Goal: Navigation & Orientation: Find specific page/section

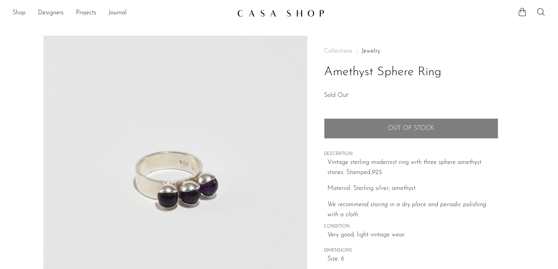
click at [25, 12] on link "Shop" at bounding box center [18, 13] width 13 height 10
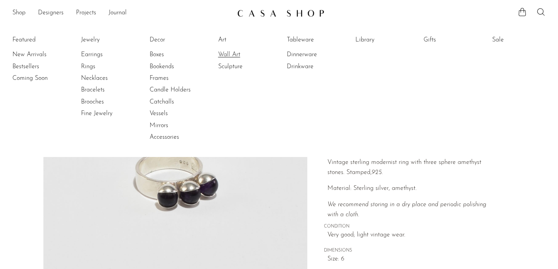
click at [236, 53] on link "Wall Art" at bounding box center [247, 54] width 58 height 9
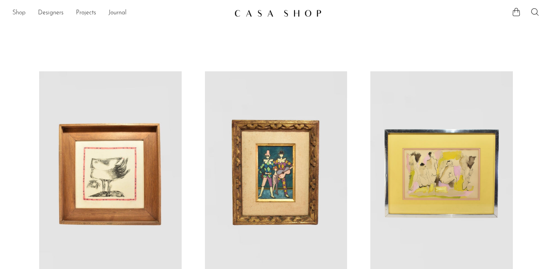
click at [22, 14] on link "Shop" at bounding box center [18, 13] width 13 height 10
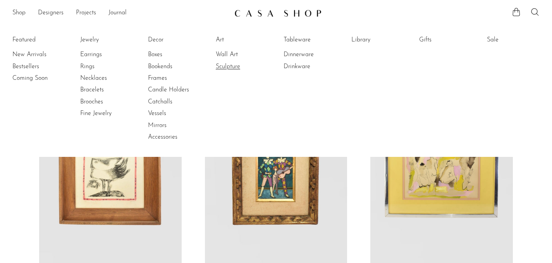
click at [234, 69] on link "Sculpture" at bounding box center [245, 66] width 58 height 9
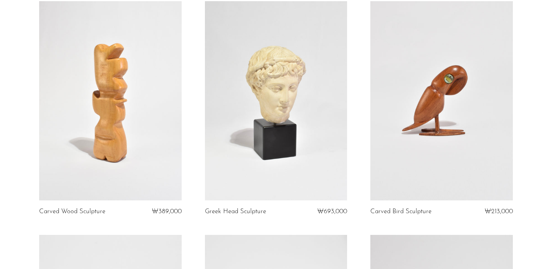
scroll to position [73, 0]
